Goal: Find contact information: Find contact information

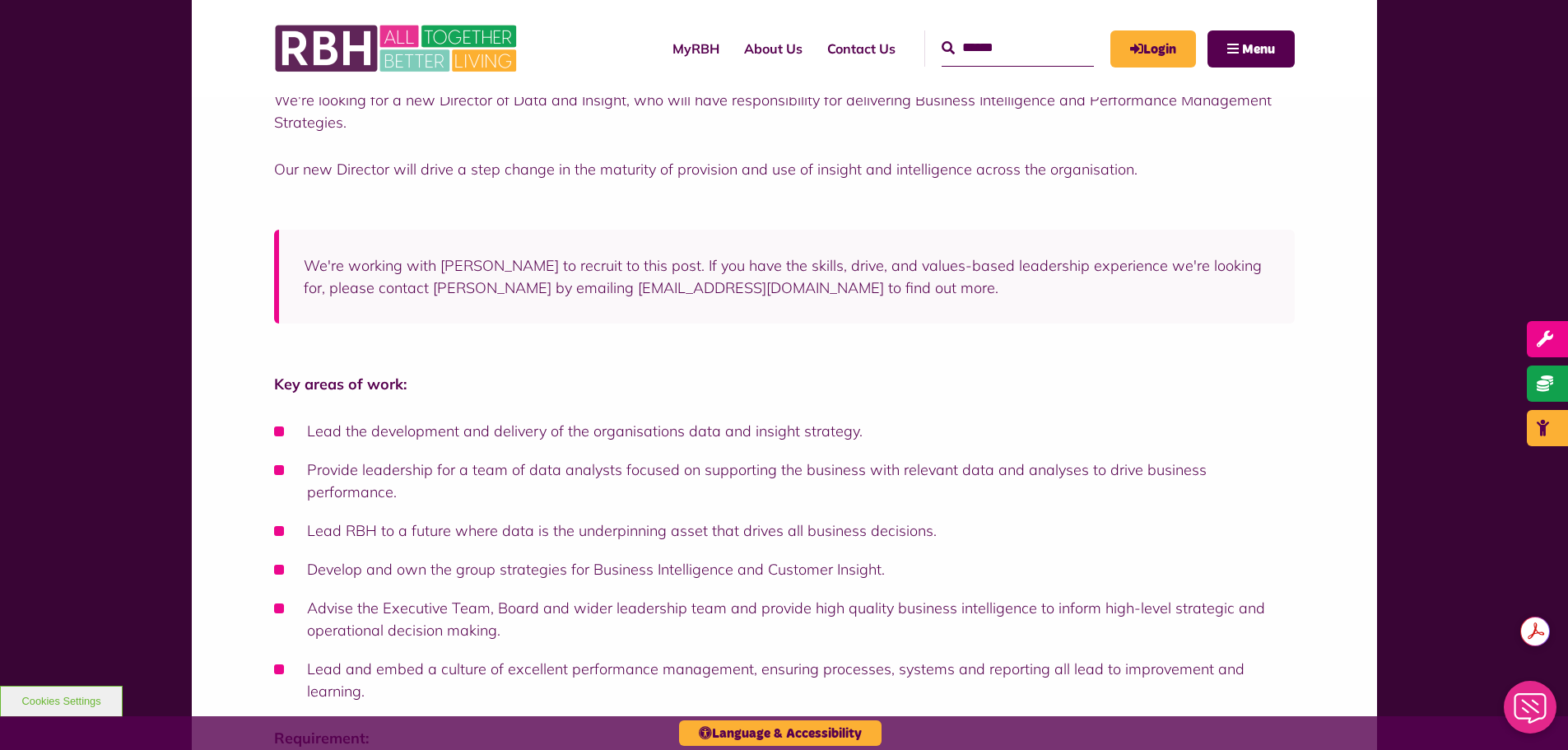
scroll to position [165, 0]
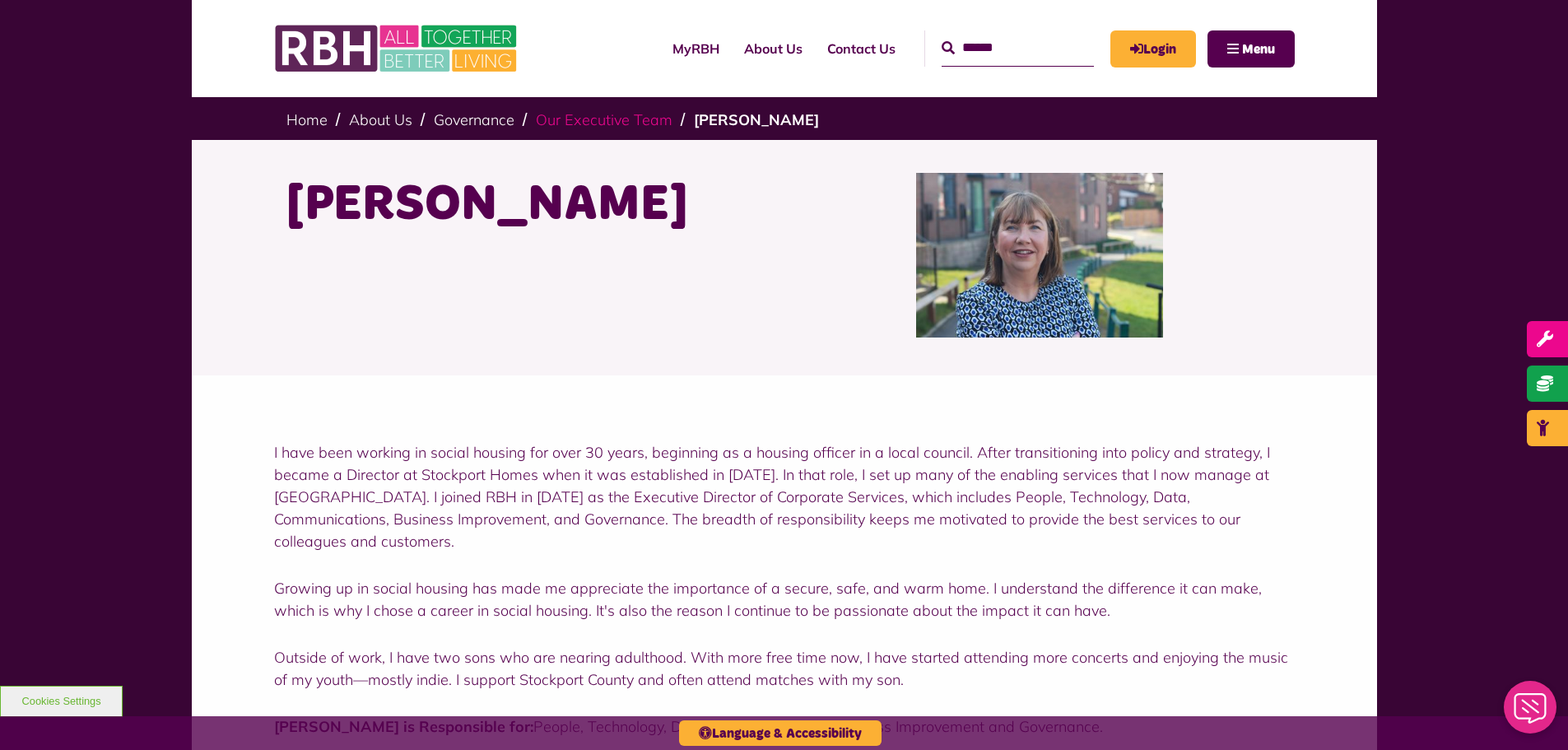
click at [624, 122] on link "Our Executive Team" at bounding box center [604, 119] width 137 height 19
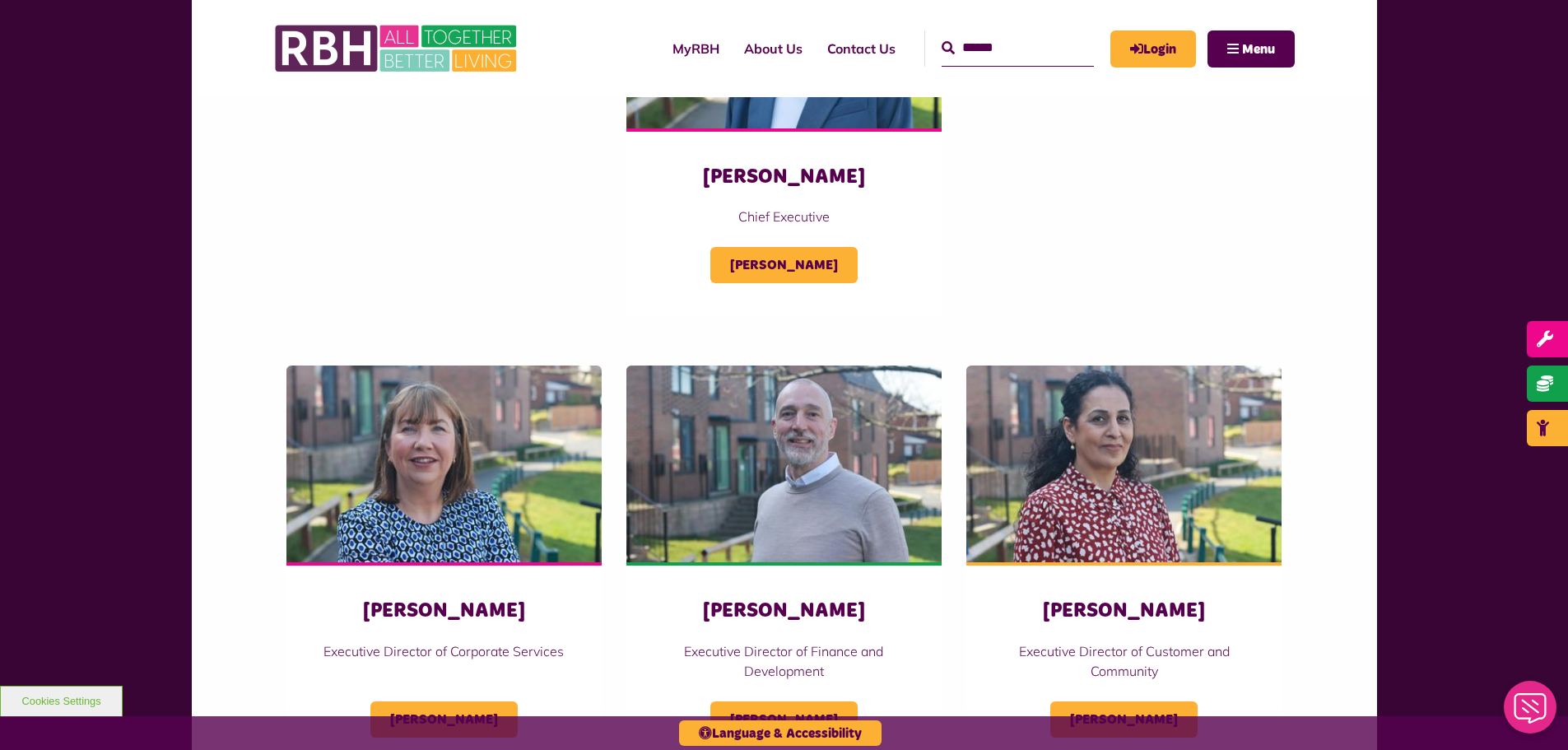
scroll to position [741, 0]
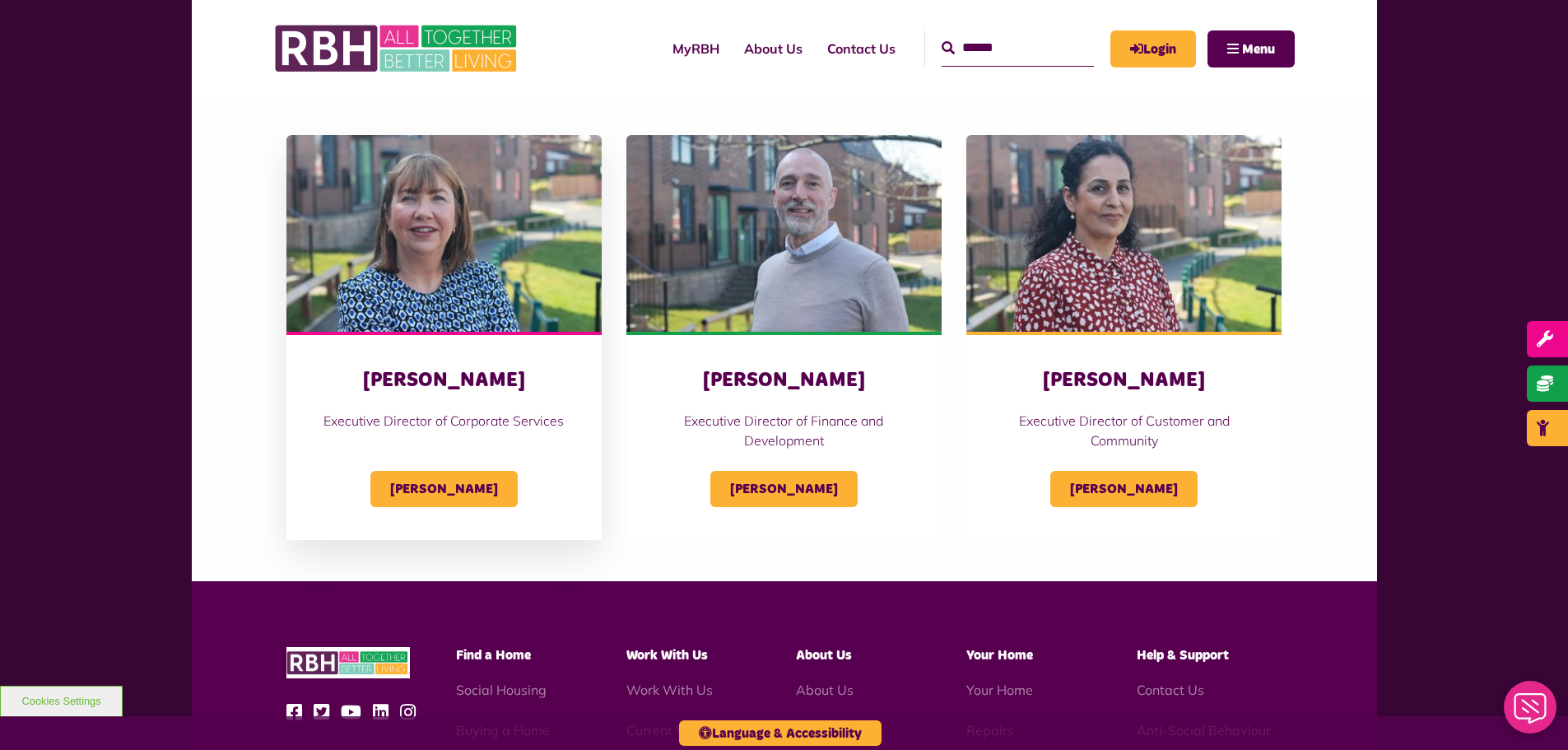
click at [419, 377] on h3 "Sandra Coleing" at bounding box center [443, 380] width 249 height 26
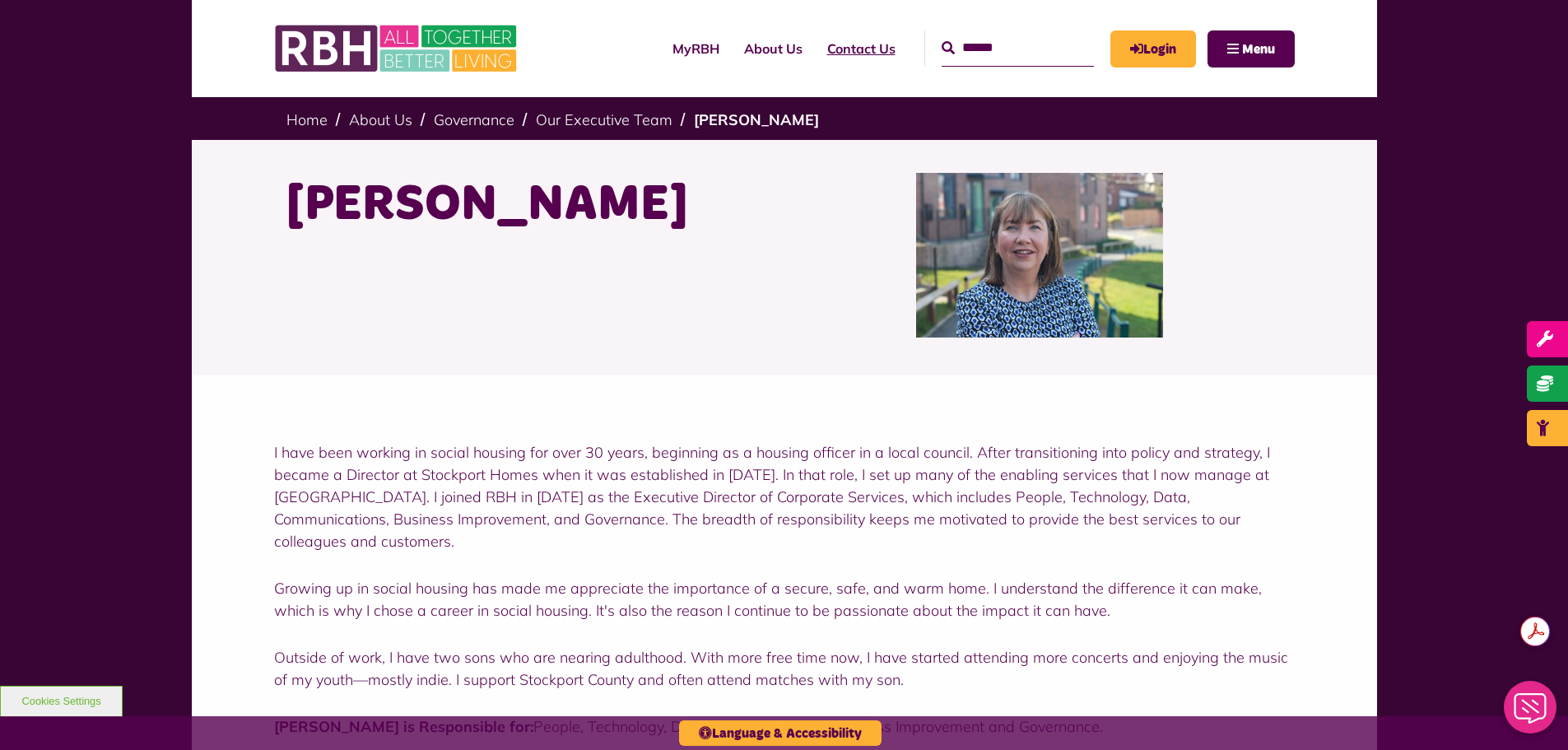
click at [815, 43] on link "Contact Us" at bounding box center [861, 49] width 93 height 45
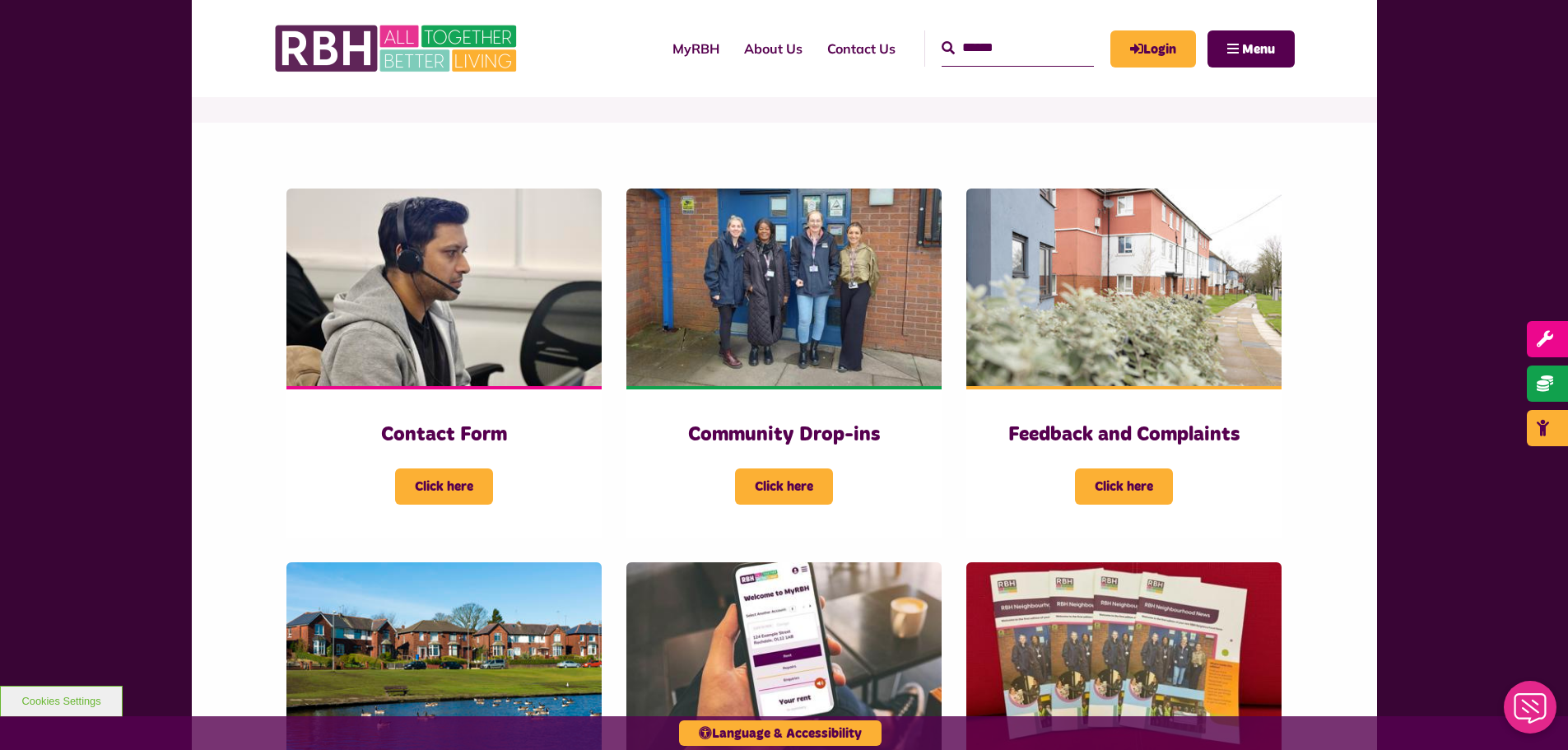
scroll to position [576, 0]
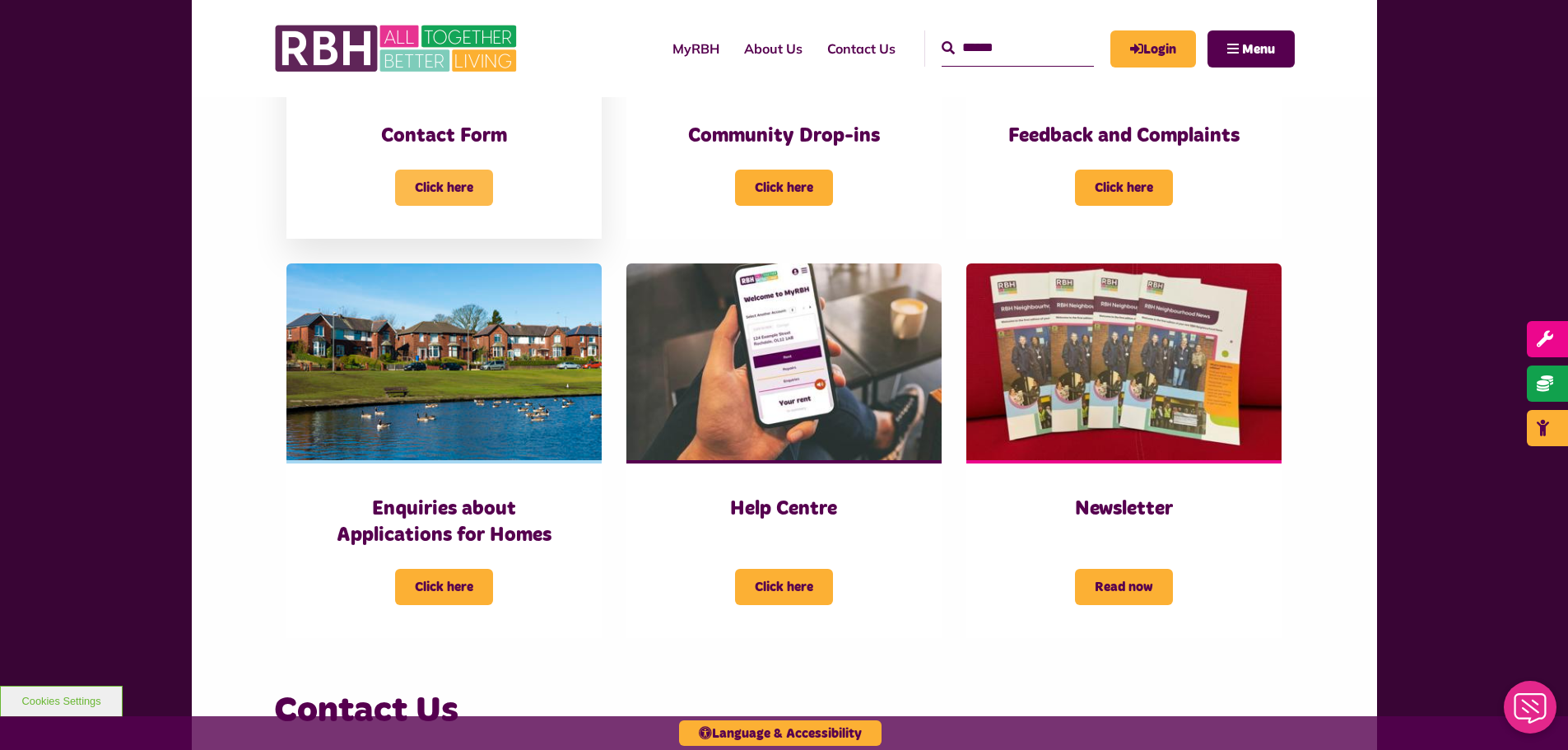
click at [431, 185] on span "Click here" at bounding box center [444, 188] width 98 height 36
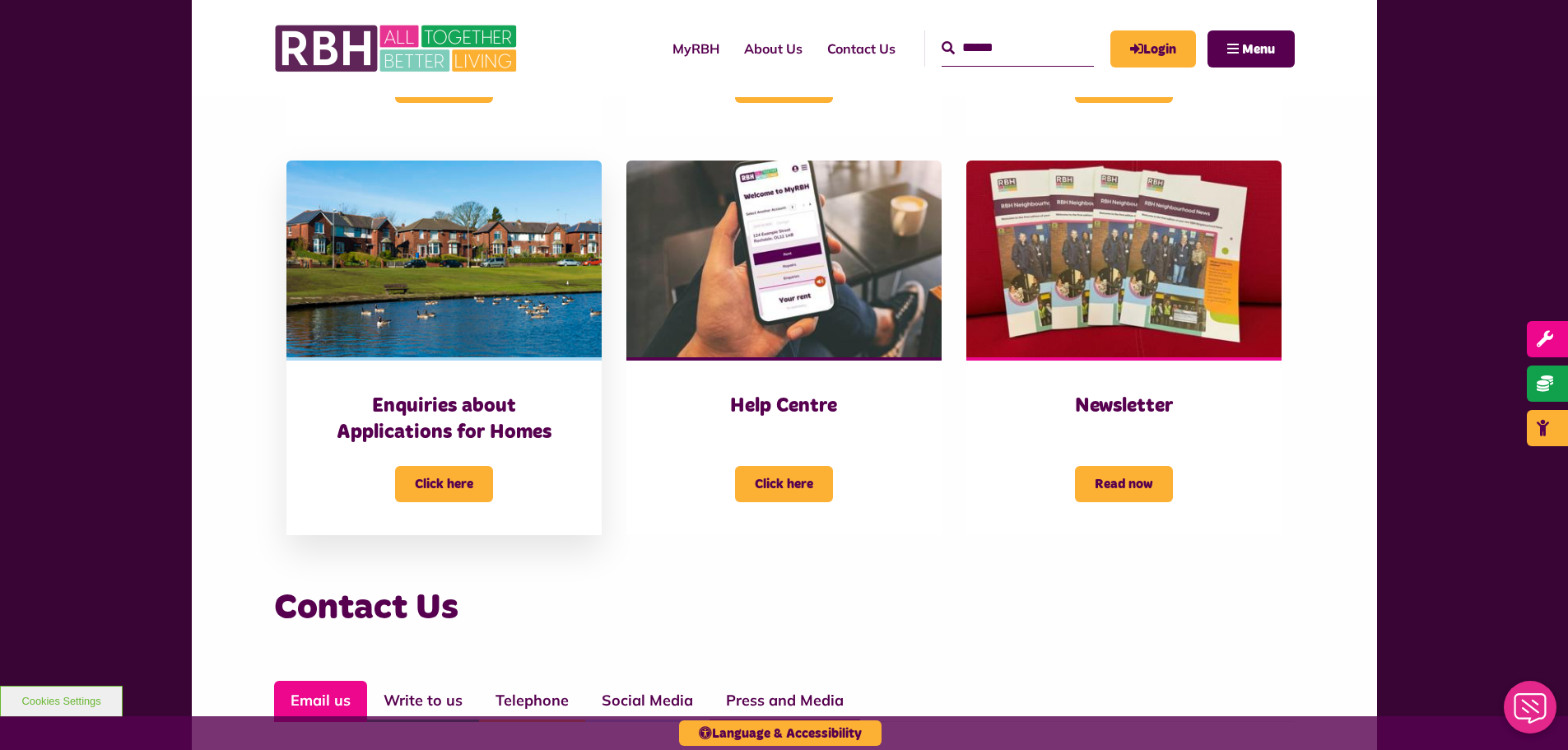
scroll to position [939, 0]
